Goal: Navigation & Orientation: Find specific page/section

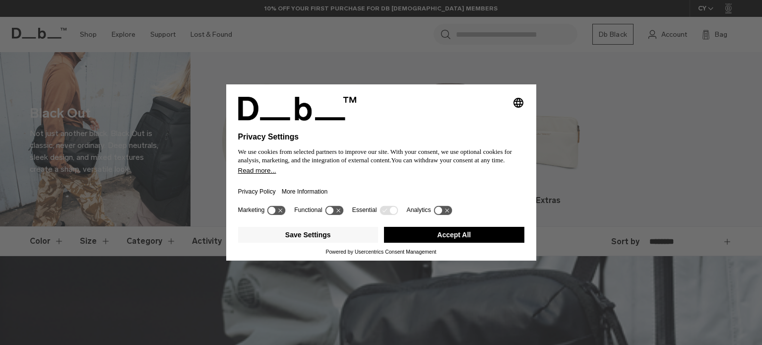
click at [466, 239] on button "Accept All" at bounding box center [454, 235] width 140 height 16
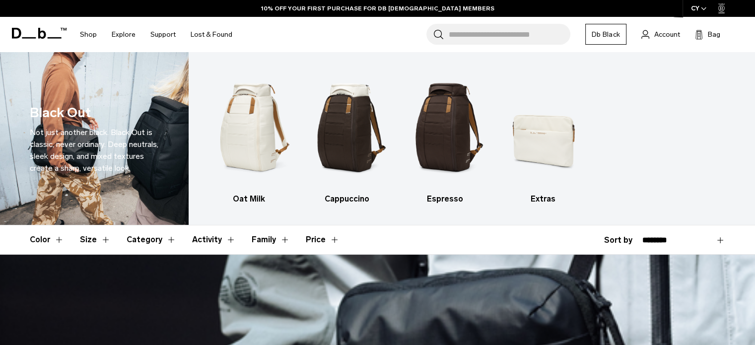
scroll to position [50, 0]
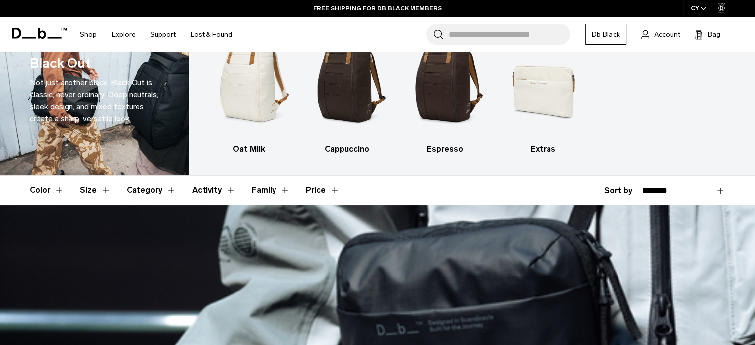
click at [219, 188] on button "Activity" at bounding box center [214, 190] width 44 height 29
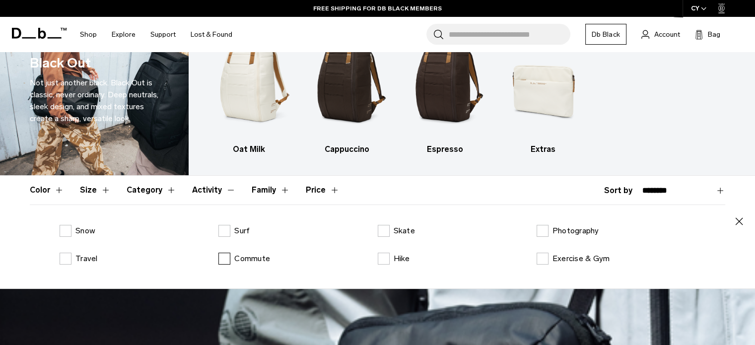
click at [239, 261] on p "Commute" at bounding box center [252, 259] width 36 height 12
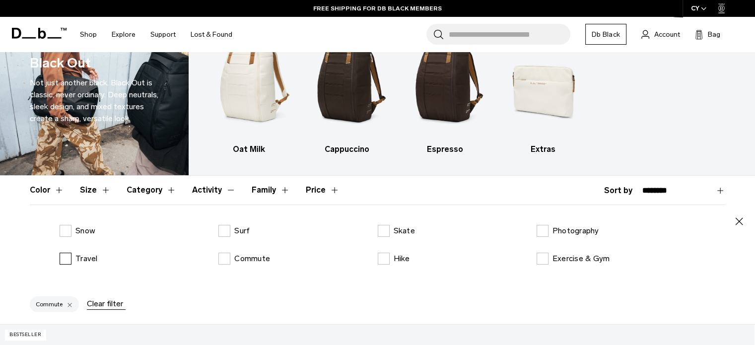
click at [83, 262] on p "Travel" at bounding box center [86, 259] width 22 height 12
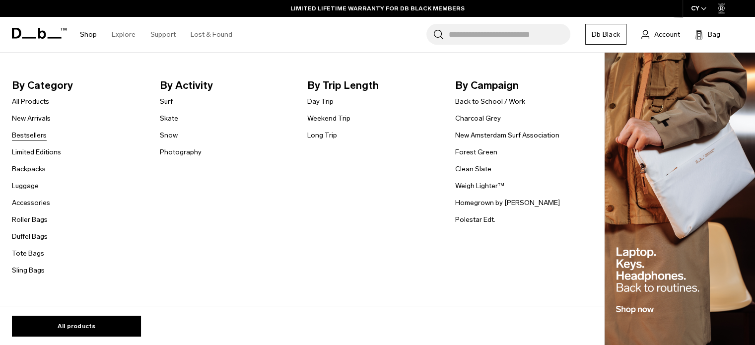
click at [38, 132] on link "Bestsellers" at bounding box center [29, 135] width 35 height 10
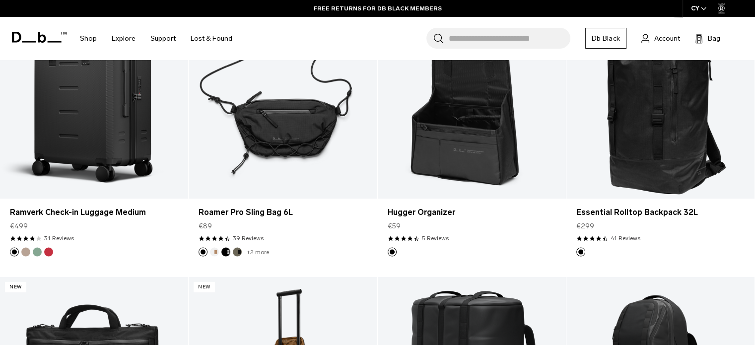
scroll to position [2530, 0]
